Goal: Information Seeking & Learning: Find specific fact

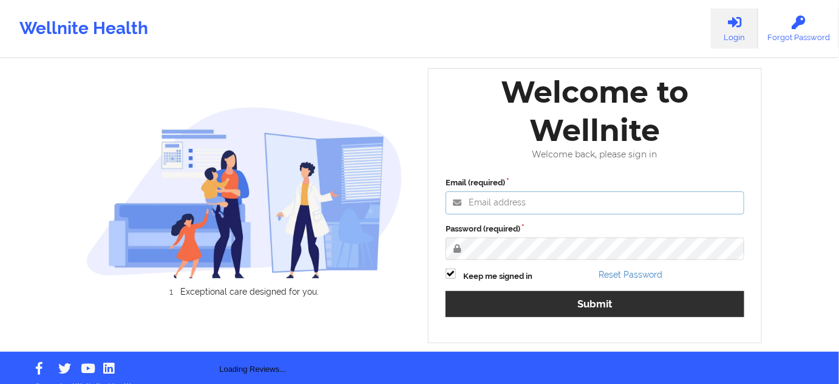
type input "[PERSON_NAME][EMAIL_ADDRESS][PERSON_NAME][DOMAIN_NAME]"
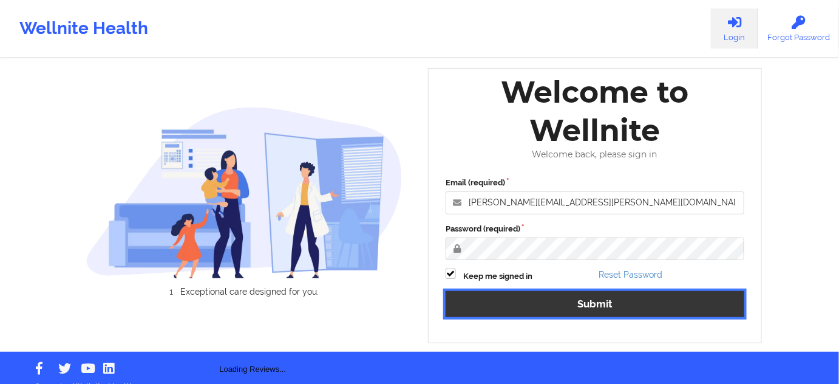
click at [544, 299] on button "Submit" at bounding box center [595, 304] width 299 height 26
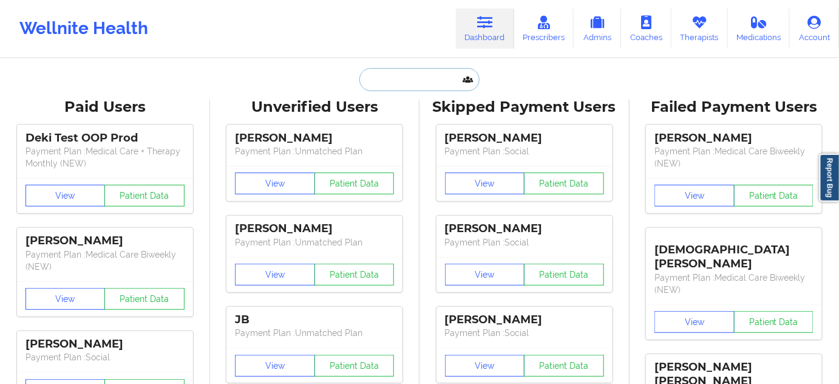
click at [431, 68] on input "text" at bounding box center [420, 79] width 120 height 23
paste input "[EMAIL_ADDRESS][DOMAIN_NAME]"
type input "[EMAIL_ADDRESS][DOMAIN_NAME]"
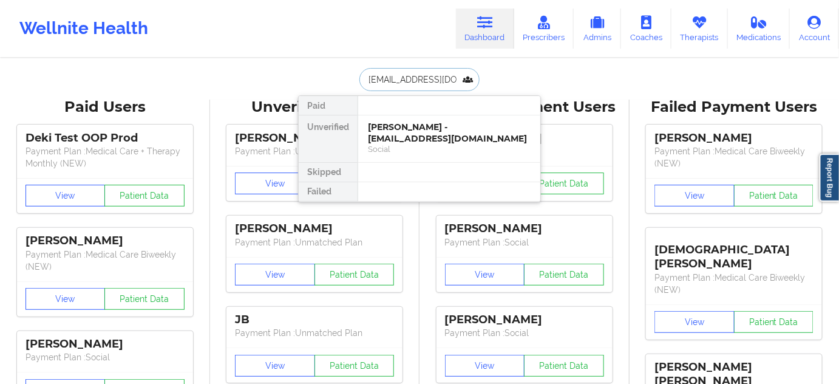
click at [413, 132] on div "[PERSON_NAME] - [EMAIL_ADDRESS][DOMAIN_NAME]" at bounding box center [449, 132] width 163 height 22
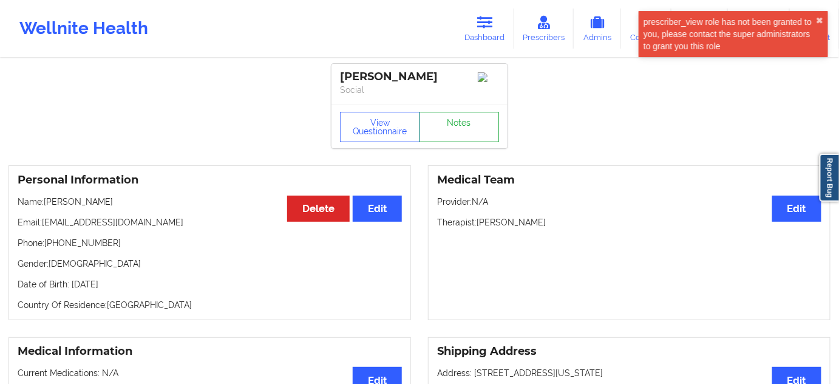
click at [453, 117] on link "Notes" at bounding box center [460, 127] width 80 height 30
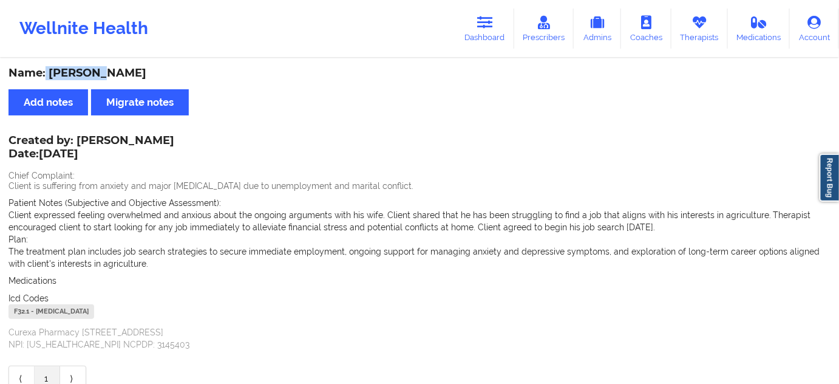
drag, startPoint x: 50, startPoint y: 72, endPoint x: 116, endPoint y: 60, distance: 67.4
click at [107, 75] on div "Name: [PERSON_NAME]" at bounding box center [420, 73] width 822 height 14
drag, startPoint x: 484, startPoint y: 24, endPoint x: 463, endPoint y: 36, distance: 24.3
click at [484, 24] on icon at bounding box center [485, 22] width 16 height 13
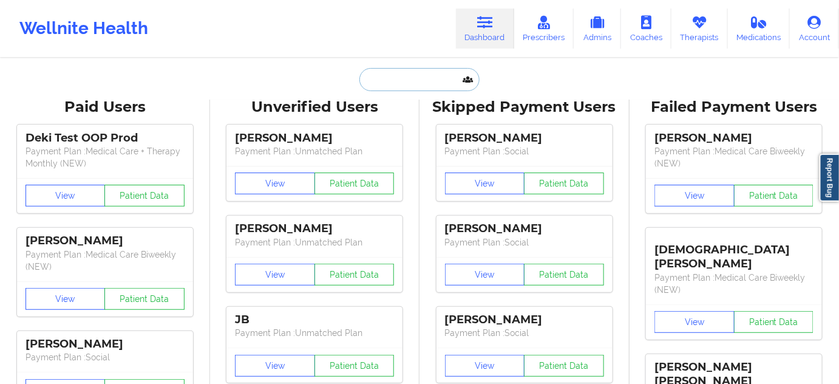
click at [406, 75] on input "text" at bounding box center [420, 79] width 120 height 23
paste input "[EMAIL_ADDRESS][DOMAIN_NAME]"
type input "[EMAIL_ADDRESS][DOMAIN_NAME]"
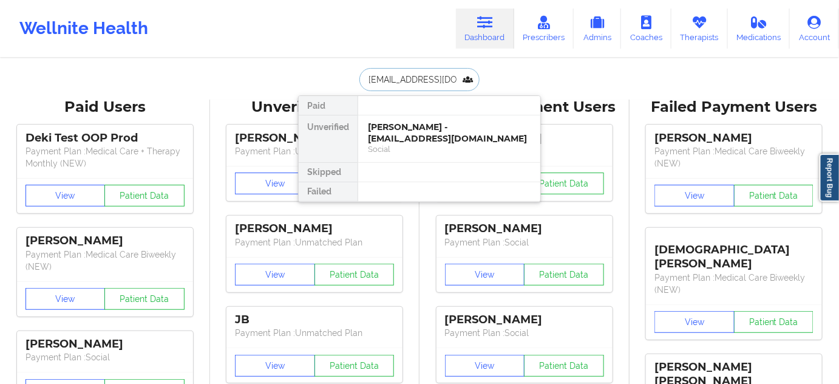
click at [413, 126] on div "[PERSON_NAME] - [EMAIL_ADDRESS][DOMAIN_NAME]" at bounding box center [449, 132] width 163 height 22
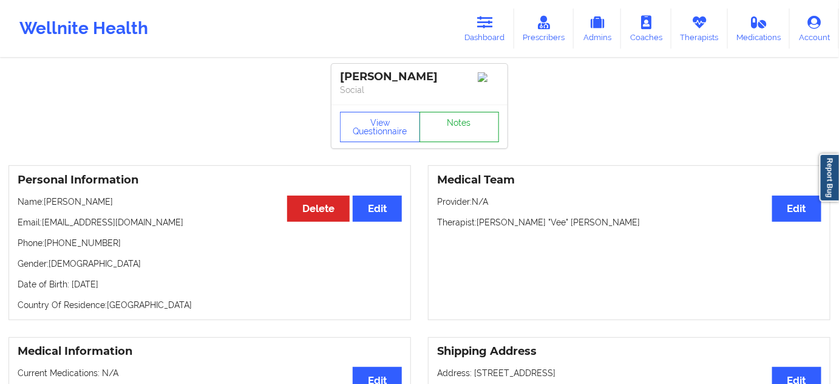
click at [470, 121] on link "Notes" at bounding box center [460, 127] width 80 height 30
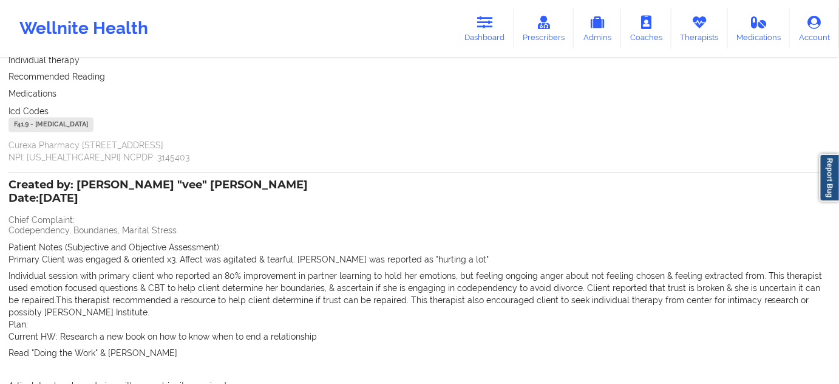
scroll to position [1141, 0]
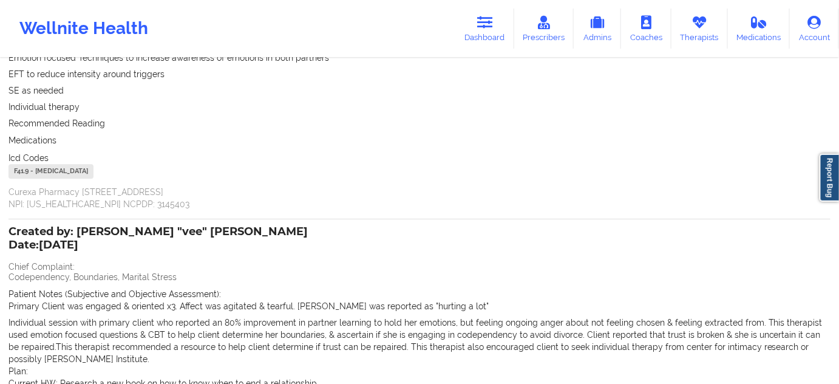
click at [479, 24] on link "Dashboard" at bounding box center [485, 29] width 58 height 40
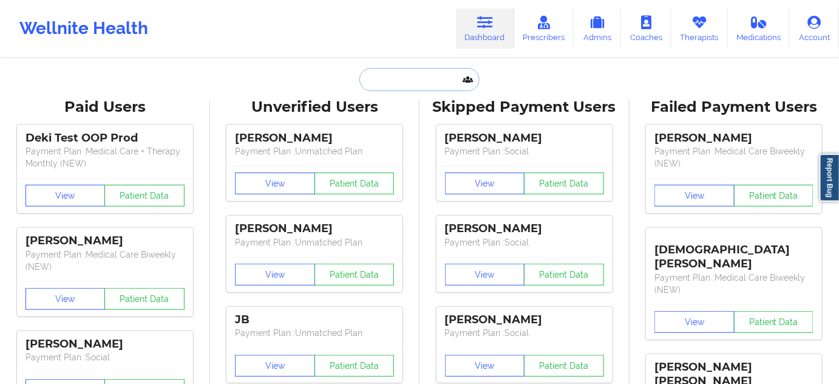
click at [409, 80] on input "text" at bounding box center [420, 79] width 120 height 23
paste input "[EMAIL_ADDRESS][DOMAIN_NAME]"
type input "[EMAIL_ADDRESS][DOMAIN_NAME]"
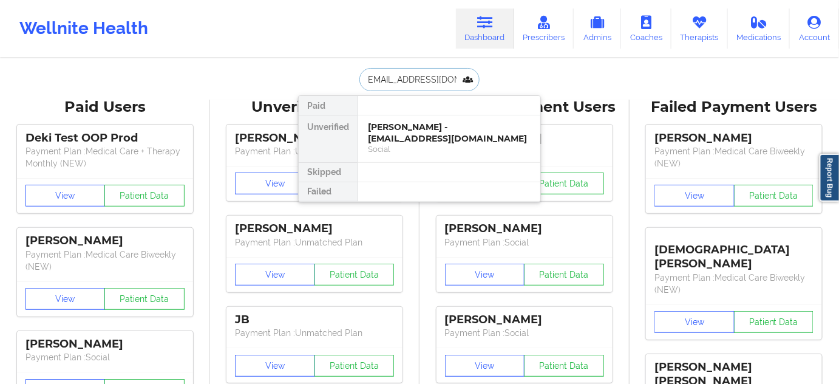
click at [405, 131] on div "[PERSON_NAME] - [EMAIL_ADDRESS][DOMAIN_NAME]" at bounding box center [449, 132] width 163 height 22
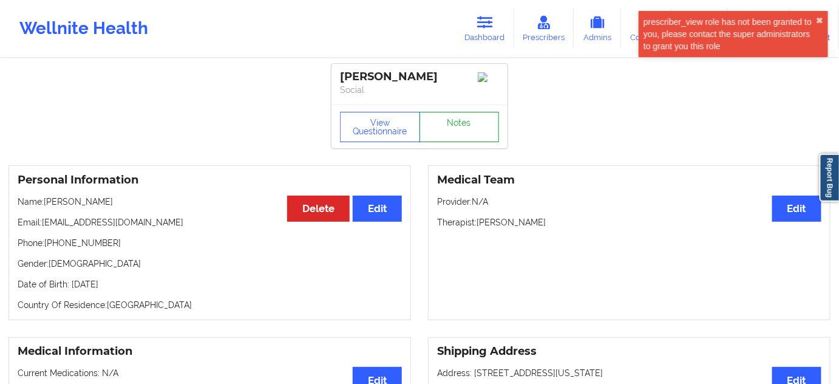
click at [458, 133] on link "Notes" at bounding box center [460, 127] width 80 height 30
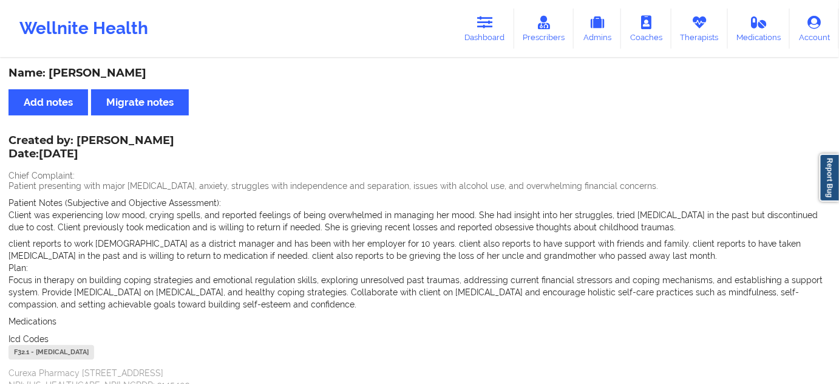
drag, startPoint x: 50, startPoint y: 71, endPoint x: 208, endPoint y: 72, distance: 157.9
click at [214, 74] on div "Name: [PERSON_NAME]" at bounding box center [420, 73] width 822 height 14
copy div "[PERSON_NAME]"
click at [492, 33] on link "Dashboard" at bounding box center [485, 29] width 58 height 40
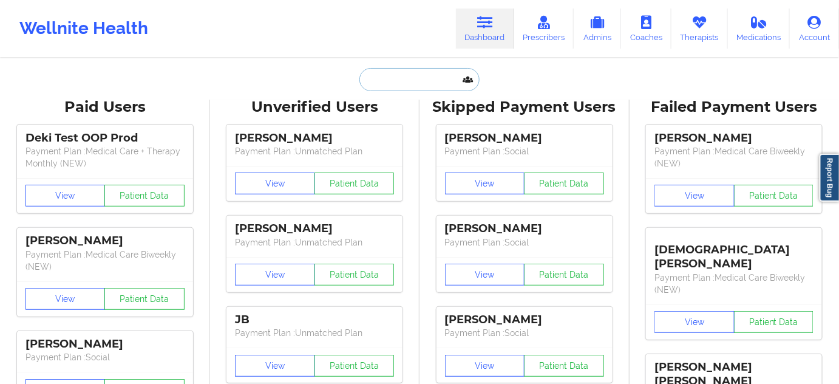
click at [408, 80] on input "text" at bounding box center [420, 79] width 120 height 23
type input "s"
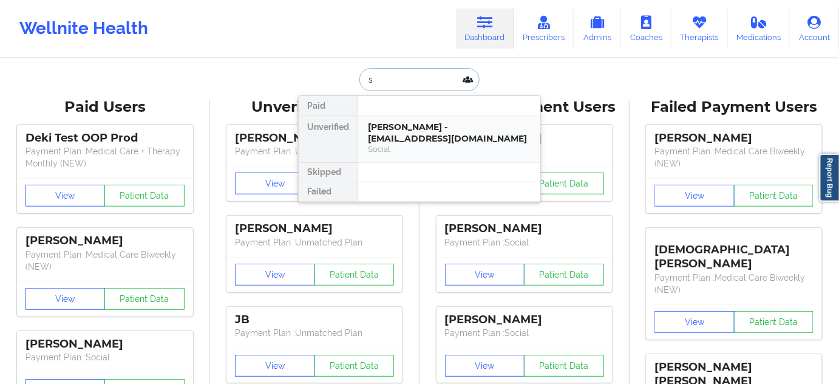
click at [418, 124] on div "[PERSON_NAME] - [EMAIL_ADDRESS][DOMAIN_NAME]" at bounding box center [449, 132] width 163 height 22
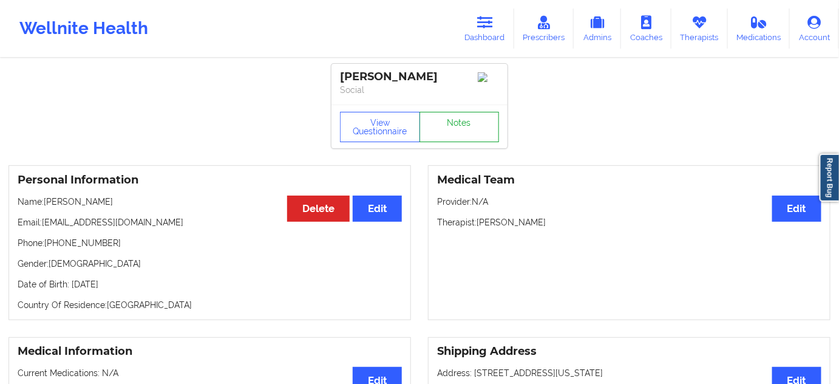
click at [450, 132] on link "Notes" at bounding box center [460, 127] width 80 height 30
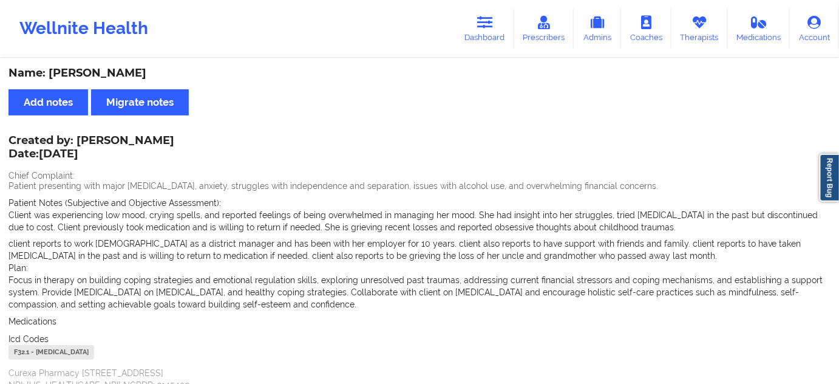
click at [21, 357] on div "F32.1 - [MEDICAL_DATA]" at bounding box center [52, 352] width 86 height 15
copy div "F32.1"
click at [489, 27] on icon at bounding box center [485, 22] width 16 height 13
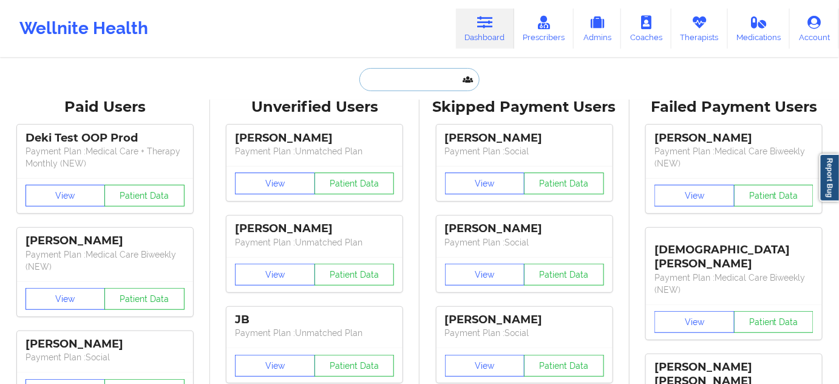
click at [445, 85] on input "text" at bounding box center [420, 79] width 120 height 23
paste input "[EMAIL_ADDRESS][DOMAIN_NAME]"
type input "[EMAIL_ADDRESS][DOMAIN_NAME]"
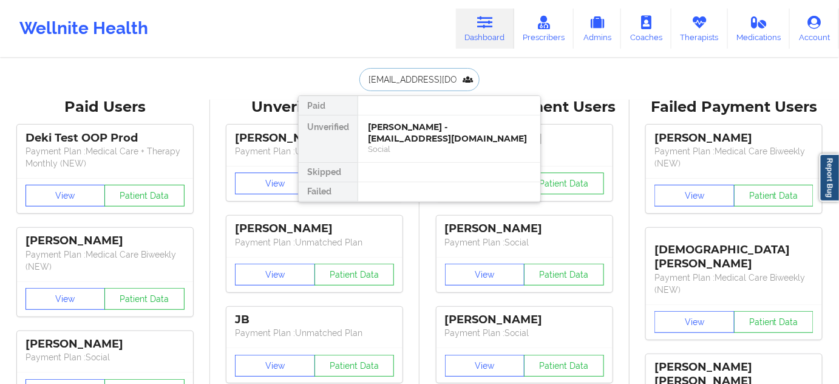
click at [403, 132] on div "[PERSON_NAME] - [EMAIL_ADDRESS][DOMAIN_NAME]" at bounding box center [449, 132] width 163 height 22
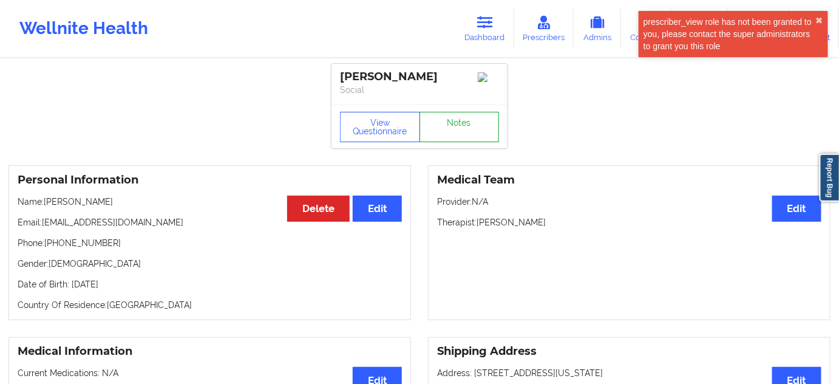
click at [442, 138] on link "Notes" at bounding box center [460, 127] width 80 height 30
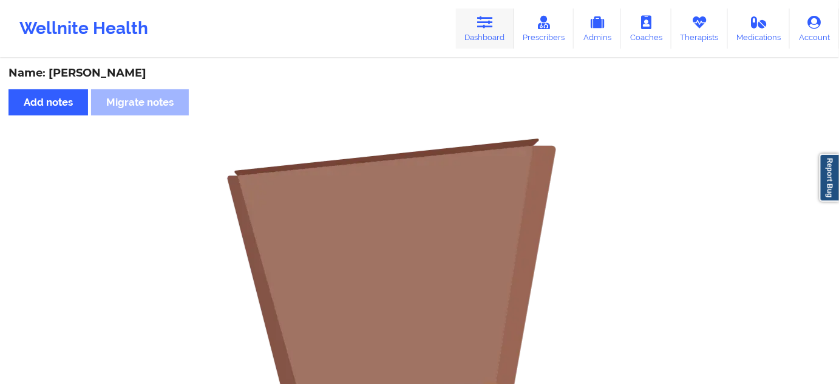
drag, startPoint x: 488, startPoint y: 22, endPoint x: 468, endPoint y: 33, distance: 23.1
click at [488, 22] on icon at bounding box center [485, 22] width 16 height 13
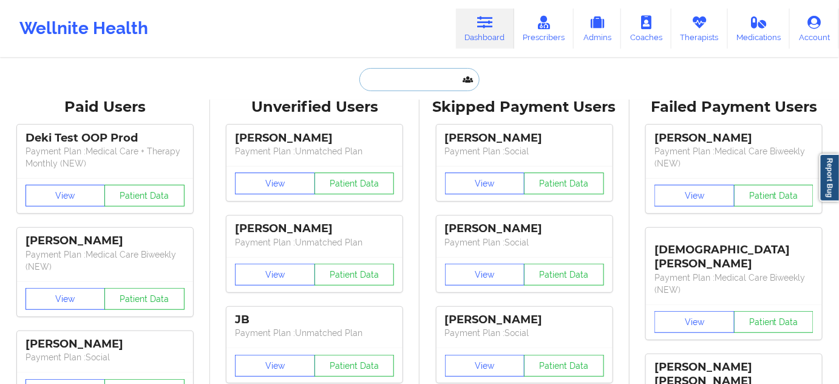
click at [430, 75] on input "text" at bounding box center [420, 79] width 120 height 23
paste input "[EMAIL_ADDRESS][DOMAIN_NAME]"
type input "[EMAIL_ADDRESS][DOMAIN_NAME]"
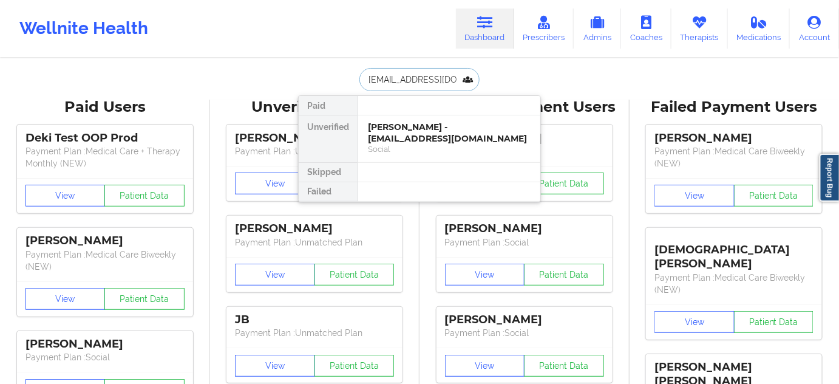
click at [408, 131] on div "[PERSON_NAME] - [EMAIL_ADDRESS][DOMAIN_NAME]" at bounding box center [449, 132] width 163 height 22
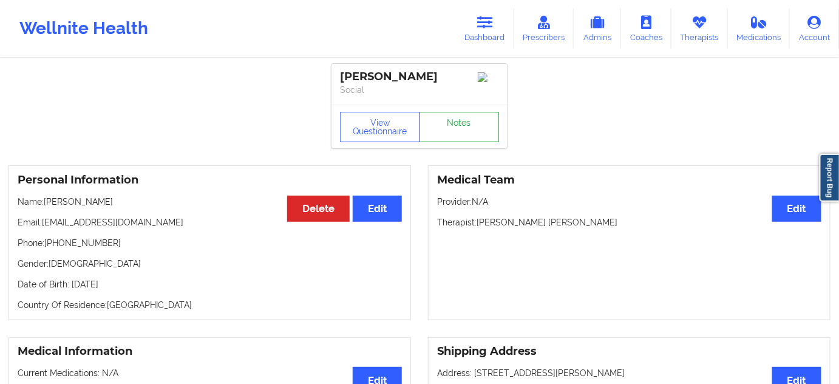
click at [450, 132] on link "Notes" at bounding box center [460, 127] width 80 height 30
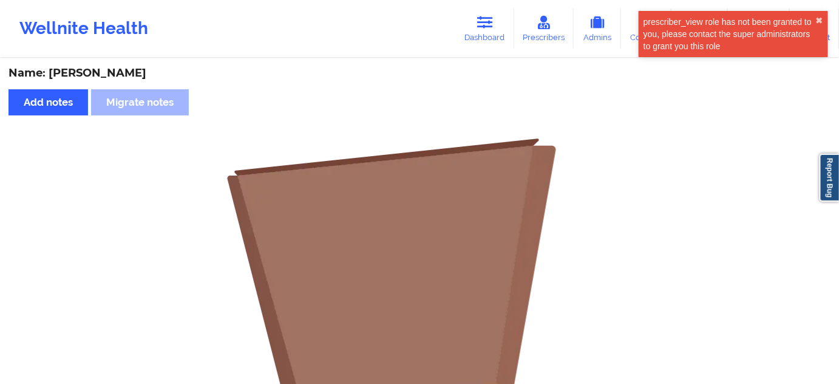
drag, startPoint x: 481, startPoint y: 26, endPoint x: 445, endPoint y: 49, distance: 42.3
click at [481, 26] on icon at bounding box center [485, 22] width 16 height 13
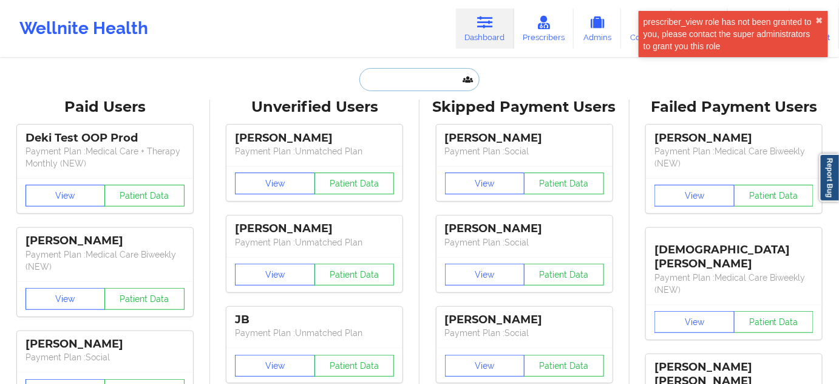
click at [405, 75] on input "text" at bounding box center [420, 79] width 120 height 23
paste input "[EMAIL_ADDRESS][DOMAIN_NAME]"
type input "[EMAIL_ADDRESS][DOMAIN_NAME]"
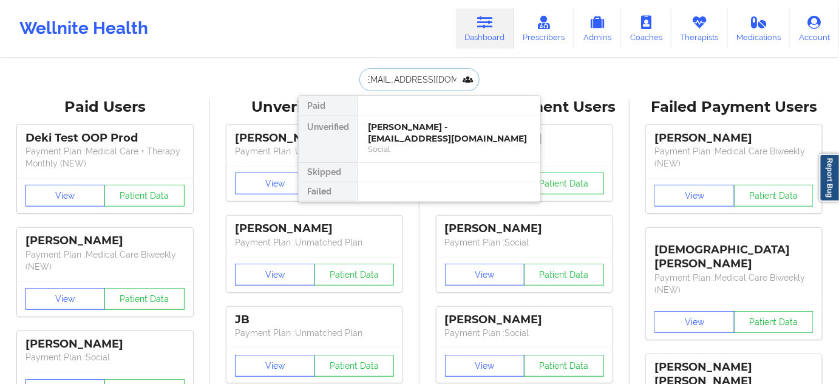
click at [390, 140] on div "[PERSON_NAME] - [EMAIL_ADDRESS][DOMAIN_NAME]" at bounding box center [449, 132] width 163 height 22
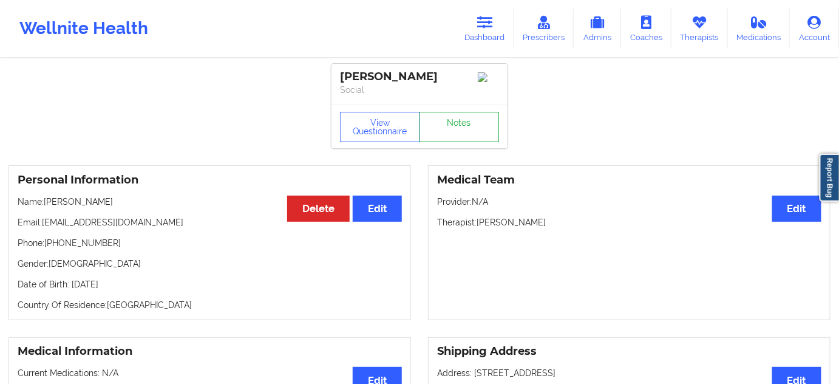
click at [453, 137] on link "Notes" at bounding box center [460, 127] width 80 height 30
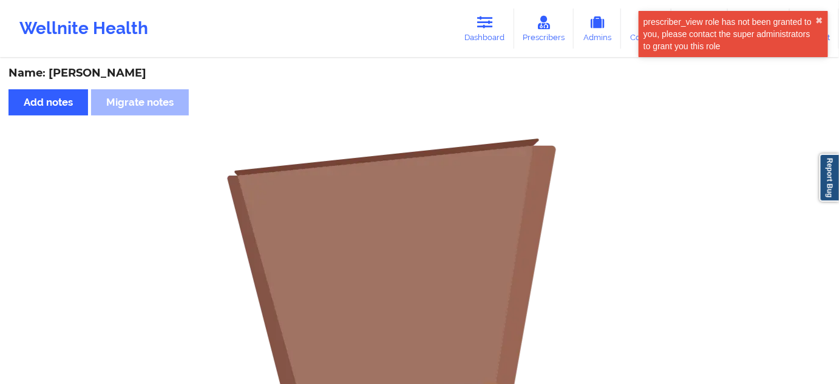
drag, startPoint x: 476, startPoint y: 32, endPoint x: 448, endPoint y: 55, distance: 36.3
click at [476, 32] on link "Dashboard" at bounding box center [485, 29] width 58 height 40
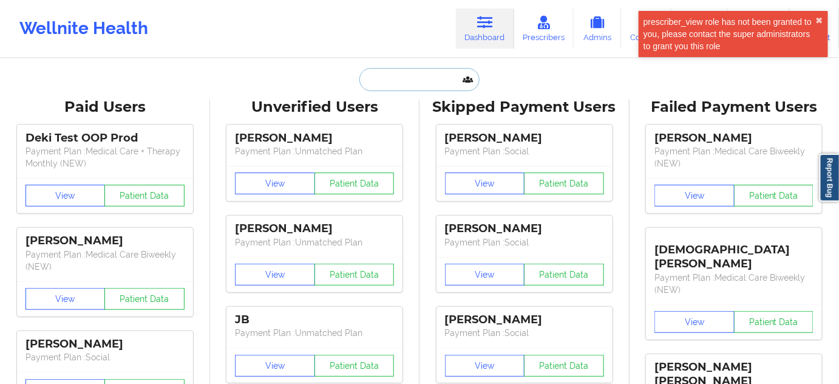
click at [419, 74] on input "text" at bounding box center [420, 79] width 120 height 23
paste input "[EMAIL_ADDRESS][DOMAIN_NAME]"
type input "[EMAIL_ADDRESS][DOMAIN_NAME]"
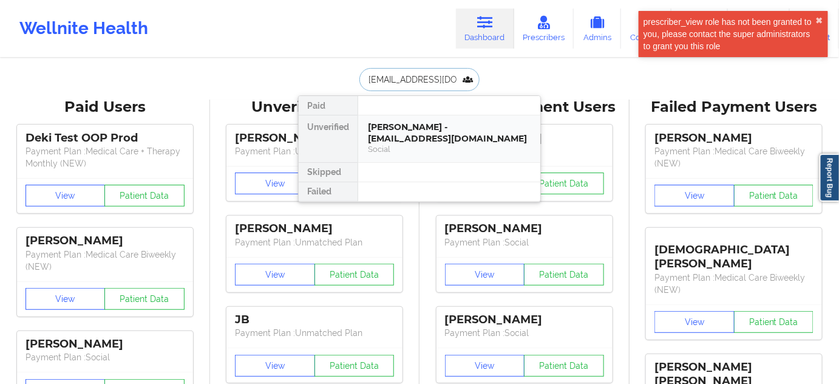
scroll to position [0, 12]
click at [406, 135] on div "[PERSON_NAME] - [EMAIL_ADDRESS][DOMAIN_NAME]" at bounding box center [449, 132] width 163 height 22
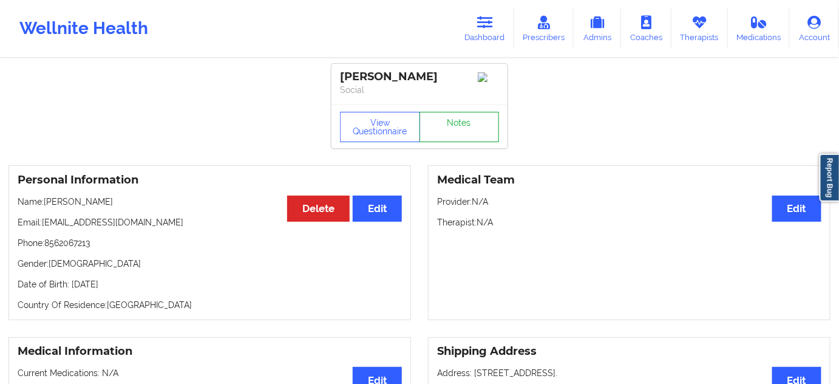
click at [468, 132] on link "Notes" at bounding box center [460, 127] width 80 height 30
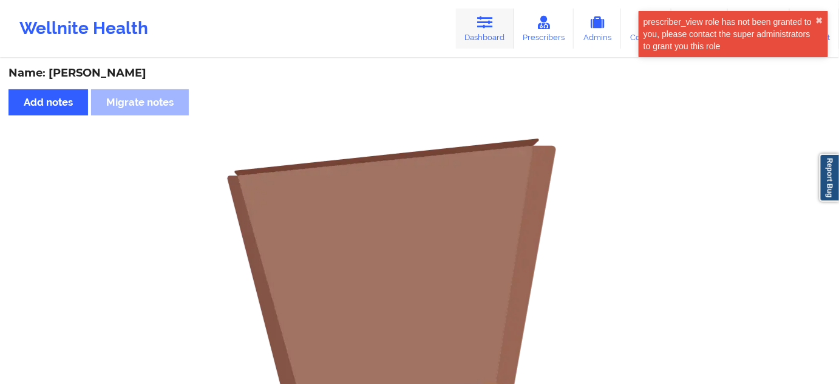
click at [493, 22] on icon at bounding box center [485, 22] width 16 height 13
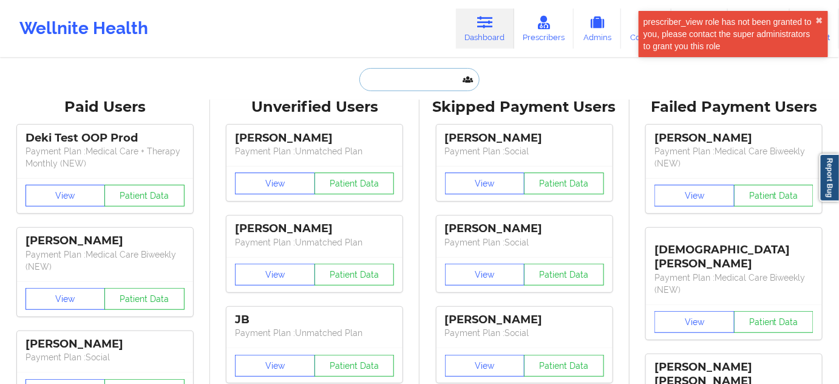
click at [412, 78] on input "text" at bounding box center [420, 79] width 120 height 23
paste input "[EMAIL_ADDRESS][DOMAIN_NAME]"
type input "[EMAIL_ADDRESS][DOMAIN_NAME]"
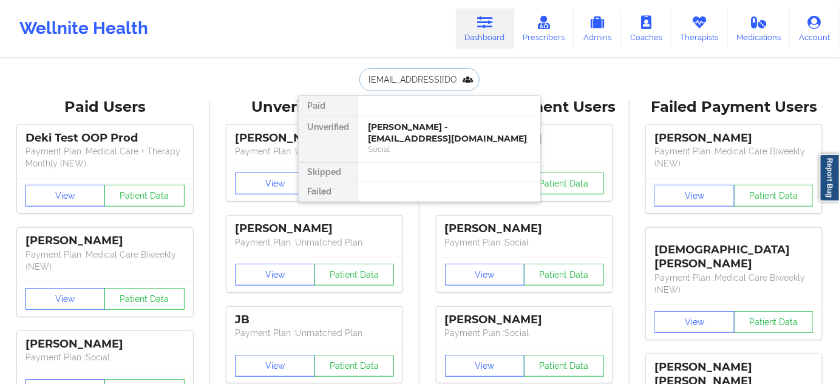
click at [403, 135] on div "[PERSON_NAME] - [EMAIL_ADDRESS][DOMAIN_NAME]" at bounding box center [449, 132] width 163 height 22
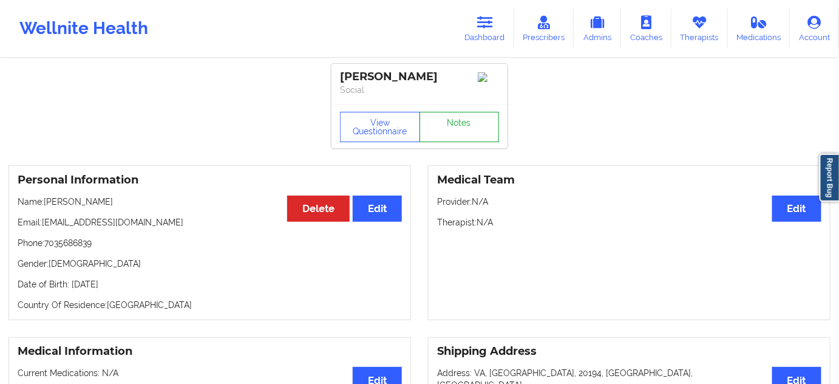
click at [457, 138] on link "Notes" at bounding box center [460, 127] width 80 height 30
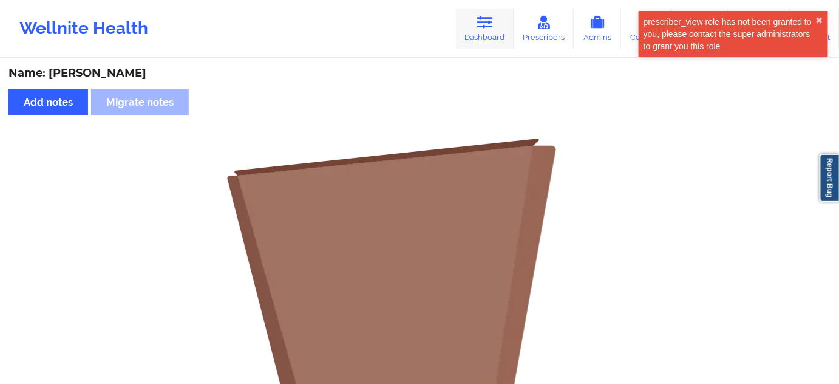
click at [479, 13] on link "Dashboard" at bounding box center [485, 29] width 58 height 40
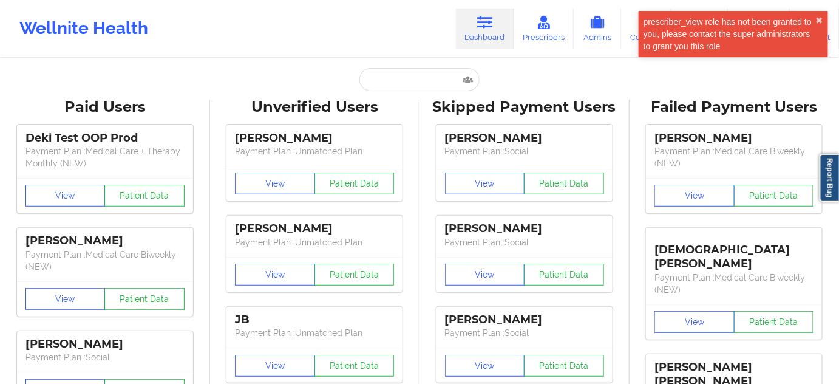
click at [420, 75] on input "text" at bounding box center [420, 79] width 120 height 23
paste input "[EMAIL_ADDRESS][DOMAIN_NAME]"
type input "[EMAIL_ADDRESS][DOMAIN_NAME]"
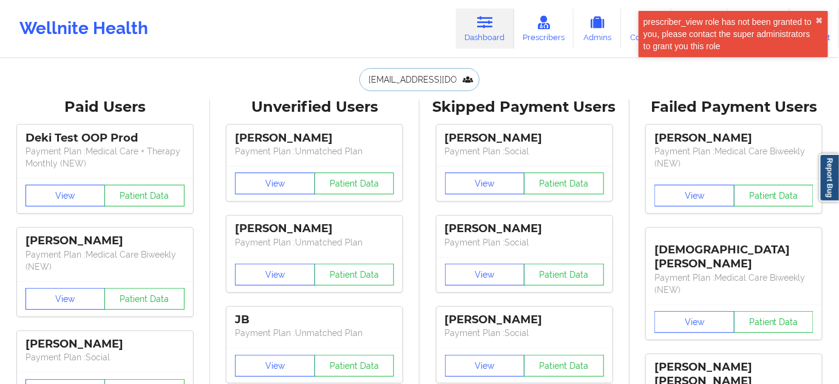
scroll to position [0, 10]
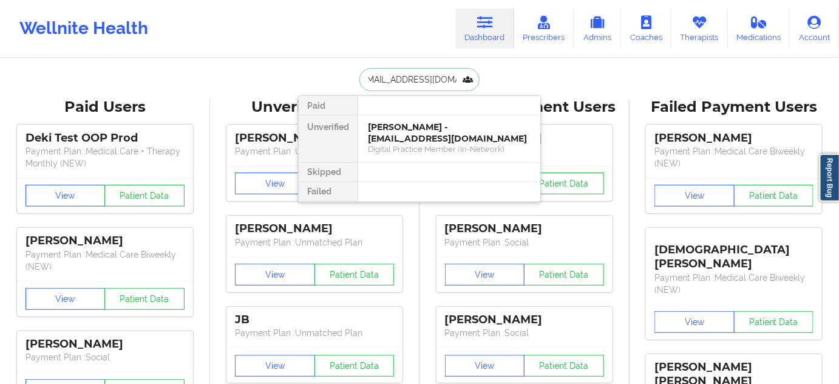
click at [406, 135] on div "[PERSON_NAME] - [EMAIL_ADDRESS][DOMAIN_NAME]" at bounding box center [449, 132] width 163 height 22
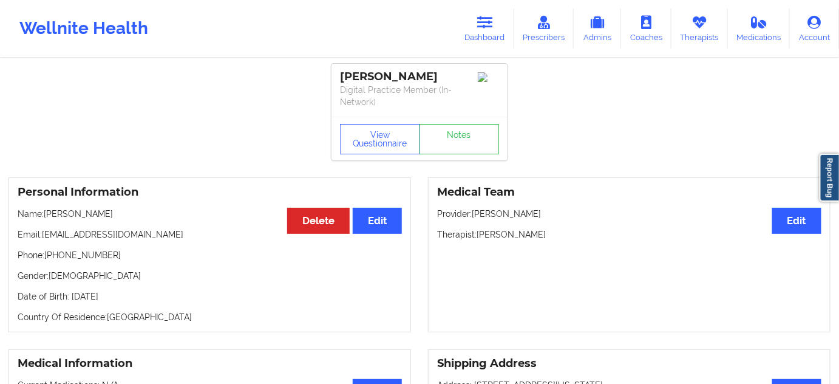
drag, startPoint x: 422, startPoint y: 78, endPoint x: 329, endPoint y: 69, distance: 93.9
copy div "[PERSON_NAME]"
drag, startPoint x: 479, startPoint y: 231, endPoint x: 541, endPoint y: 233, distance: 62.0
click at [541, 233] on p "Therapist: [PERSON_NAME]" at bounding box center [629, 234] width 385 height 12
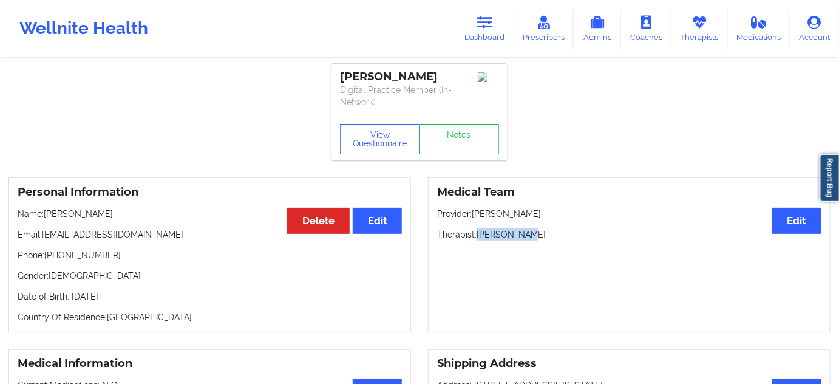
copy p "[PERSON_NAME]"
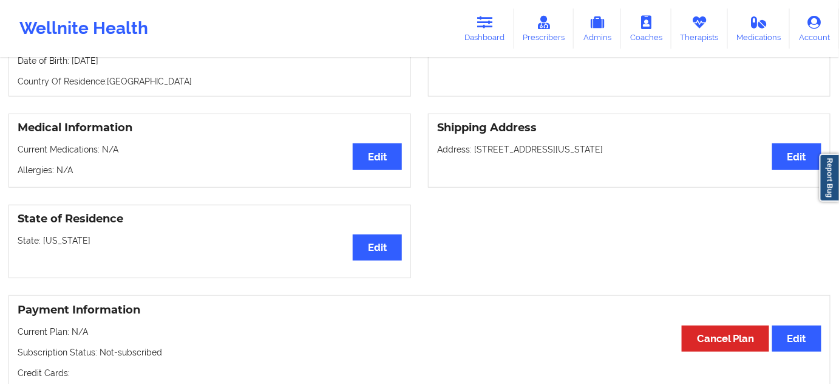
scroll to position [234, 0]
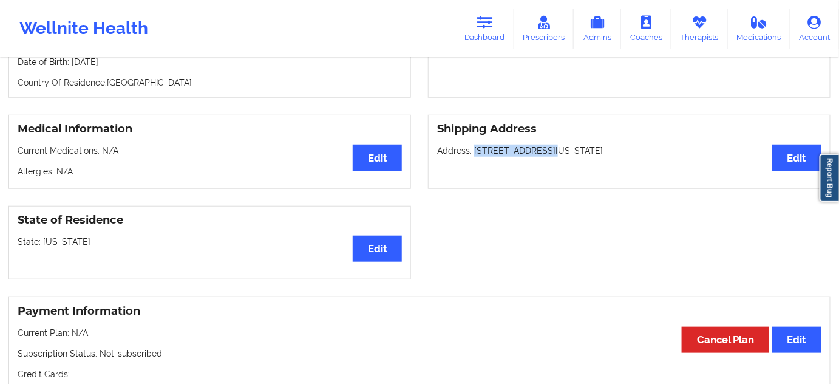
drag, startPoint x: 474, startPoint y: 150, endPoint x: 502, endPoint y: 175, distance: 37.4
click at [542, 149] on p "Address: [STREET_ADDRESS][US_STATE]" at bounding box center [629, 151] width 385 height 12
copy p "[STREET_ADDRESS],"
drag, startPoint x: 549, startPoint y: 148, endPoint x: 594, endPoint y: 152, distance: 45.8
click at [594, 152] on p "Address: [STREET_ADDRESS][US_STATE]" at bounding box center [629, 151] width 385 height 12
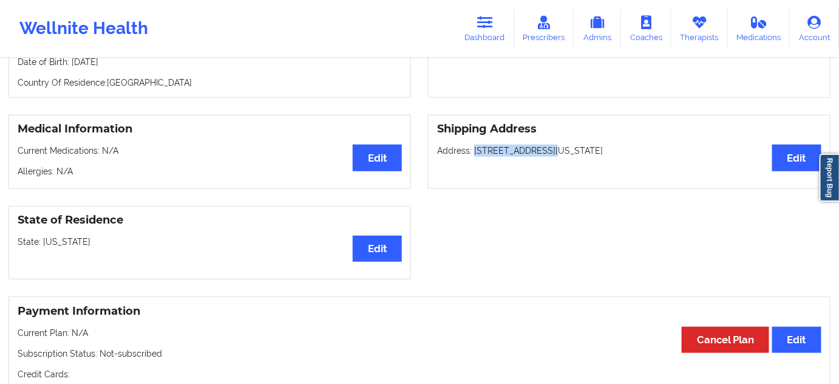
copy p "[GEOGRAPHIC_DATA]"
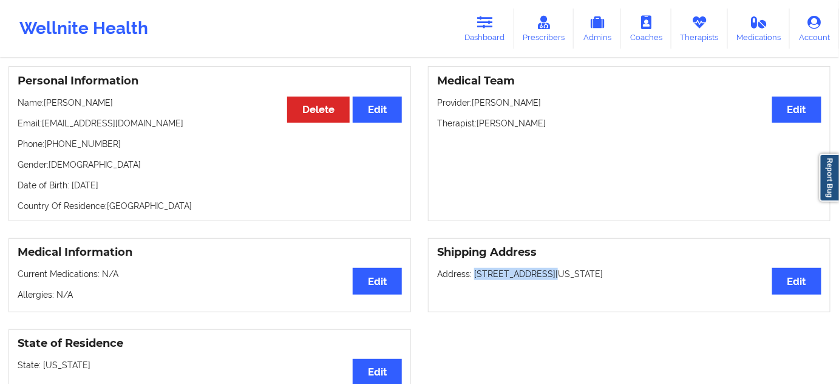
scroll to position [162, 0]
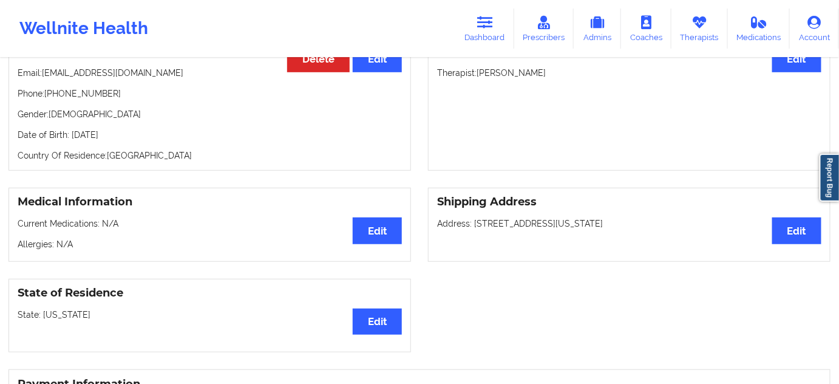
click at [654, 225] on p "Address: [STREET_ADDRESS][US_STATE]" at bounding box center [629, 223] width 385 height 12
copy p "10604"
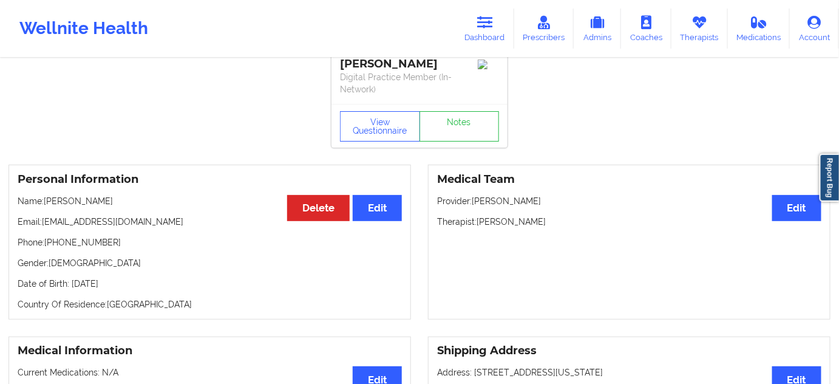
scroll to position [0, 0]
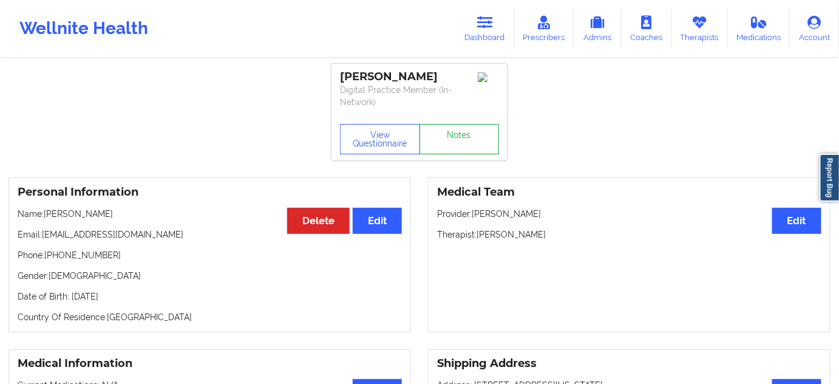
click at [453, 127] on link "Notes" at bounding box center [460, 139] width 80 height 30
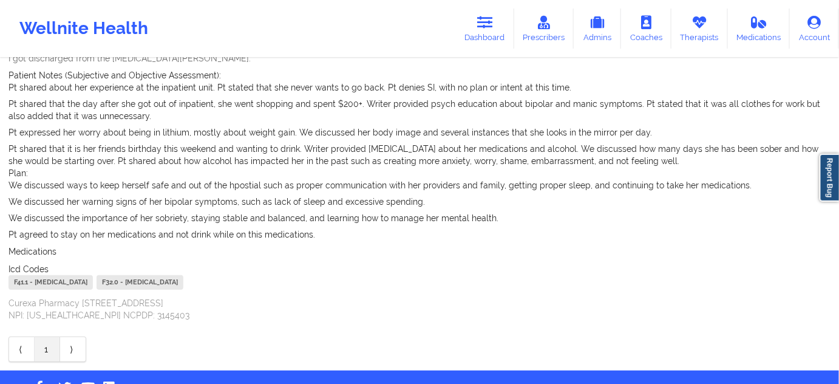
scroll to position [163, 0]
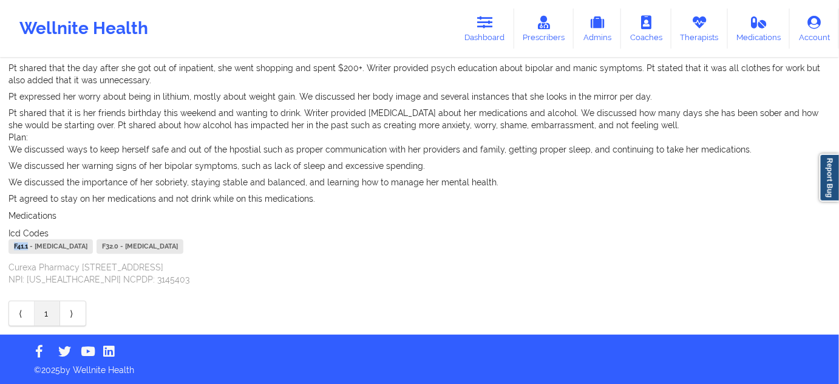
drag, startPoint x: 29, startPoint y: 248, endPoint x: 3, endPoint y: 245, distance: 25.6
click at [3, 245] on div "Name: [PERSON_NAME] Add notes Migrate notes Created by: [PERSON_NAME] Date: [DA…" at bounding box center [419, 115] width 839 height 439
copy div "F41.1"
drag, startPoint x: 158, startPoint y: 245, endPoint x: 132, endPoint y: 241, distance: 26.0
click at [129, 242] on div "F41.1 - [MEDICAL_DATA] F32.0 - [MEDICAL_DATA]" at bounding box center [420, 248] width 822 height 18
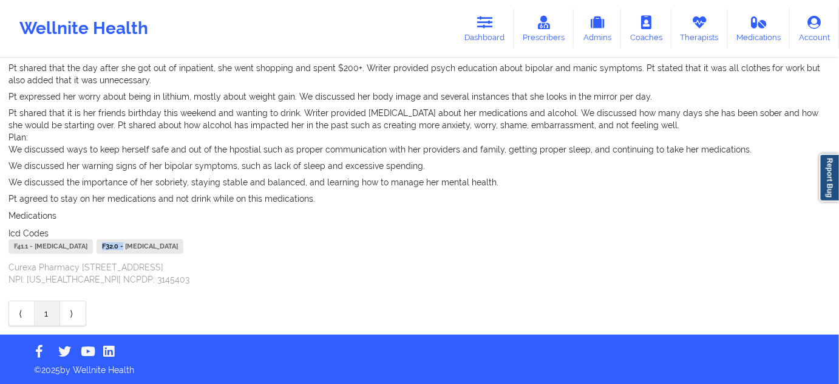
copy div "F32.0 -"
